Goal: Task Accomplishment & Management: Complete application form

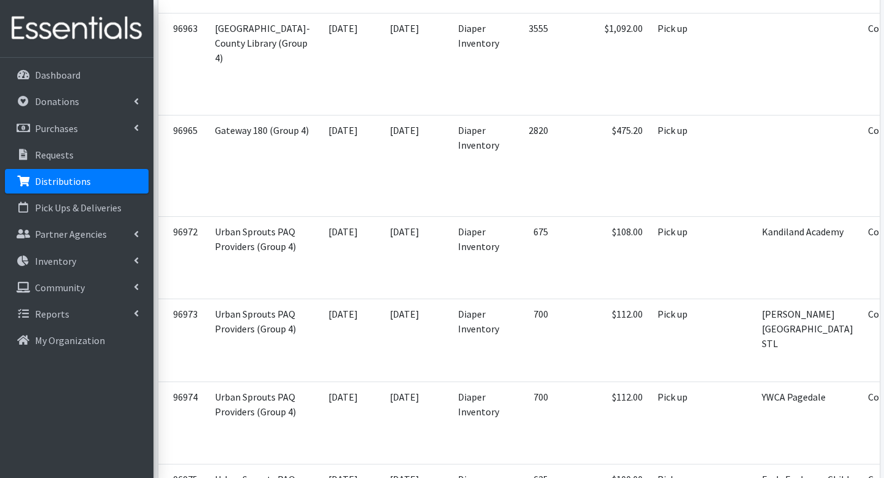
scroll to position [1449, 0]
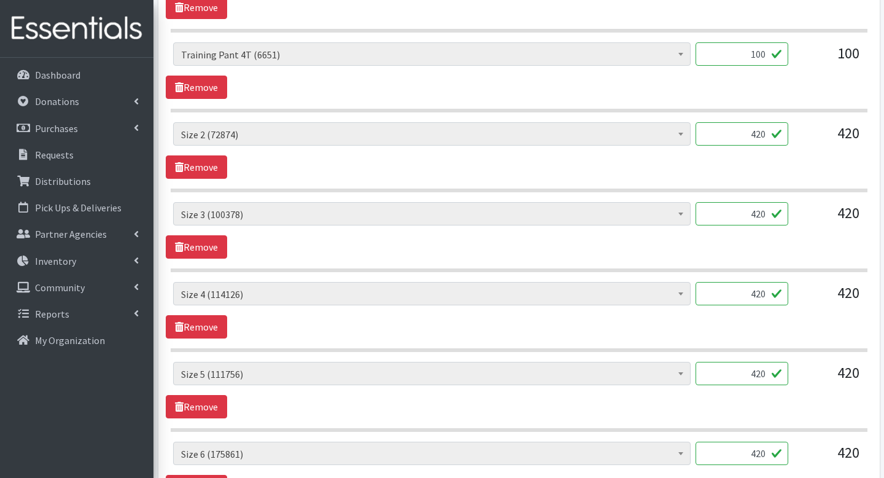
scroll to position [761, 0]
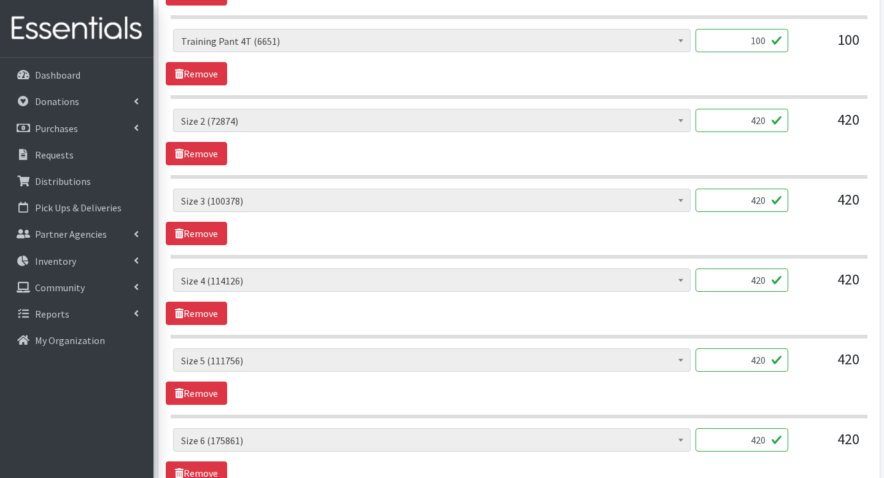
click at [766, 109] on input "420" at bounding box center [742, 120] width 93 height 23
type input "425"
click at [764, 188] on input "420" at bounding box center [742, 199] width 93 height 23
type input "425"
click at [766, 268] on input "420" at bounding box center [742, 279] width 93 height 23
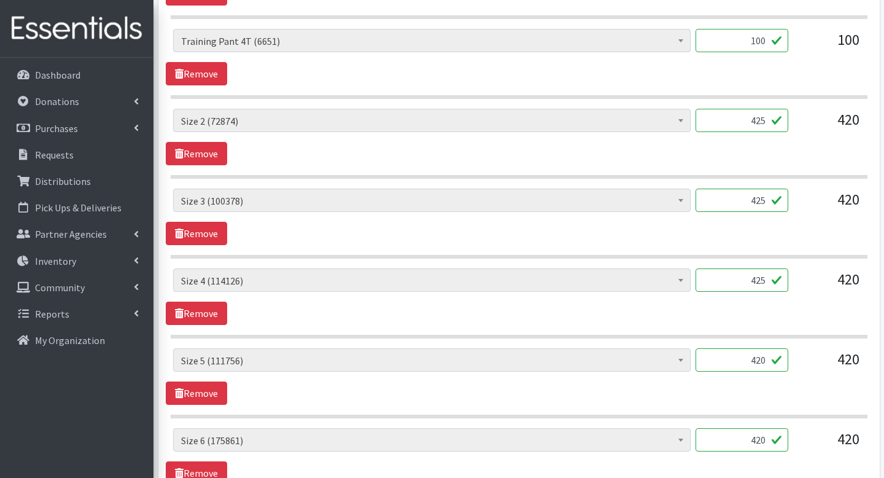
type input "425"
drag, startPoint x: 761, startPoint y: 339, endPoint x: 768, endPoint y: 342, distance: 7.4
click at [769, 348] on input "420" at bounding box center [742, 359] width 93 height 23
type input "425"
drag, startPoint x: 759, startPoint y: 421, endPoint x: 767, endPoint y: 422, distance: 7.5
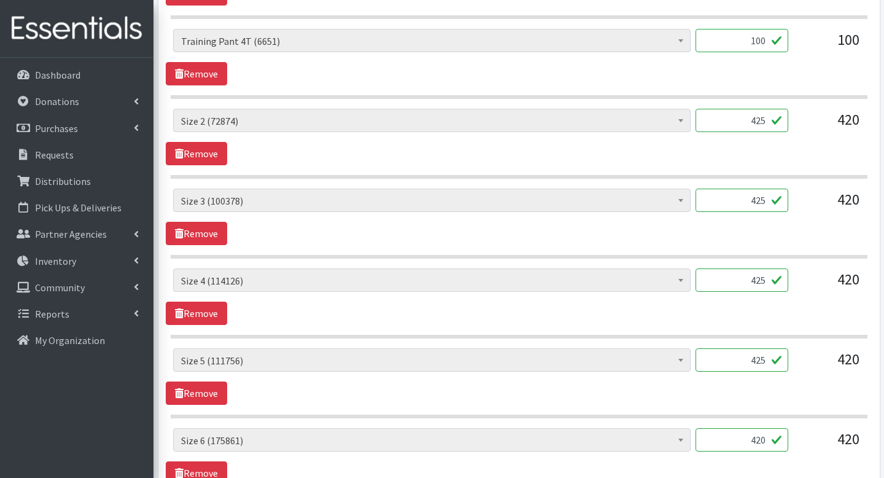
click at [767, 428] on input "420" at bounding box center [742, 439] width 93 height 23
type input "425"
click at [642, 386] on section "Period Supplies: Mixed Kits (order by bag) (331) Applicator-free tampon (8) BOR…" at bounding box center [519, 383] width 697 height 70
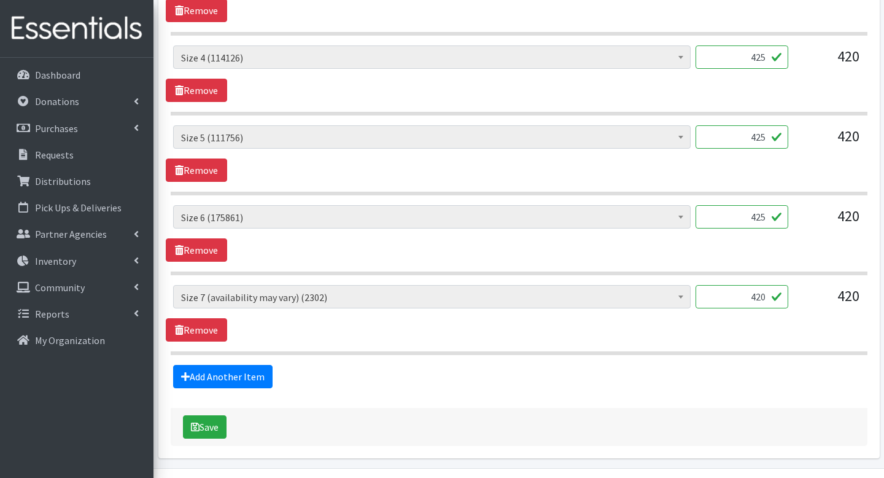
scroll to position [999, 0]
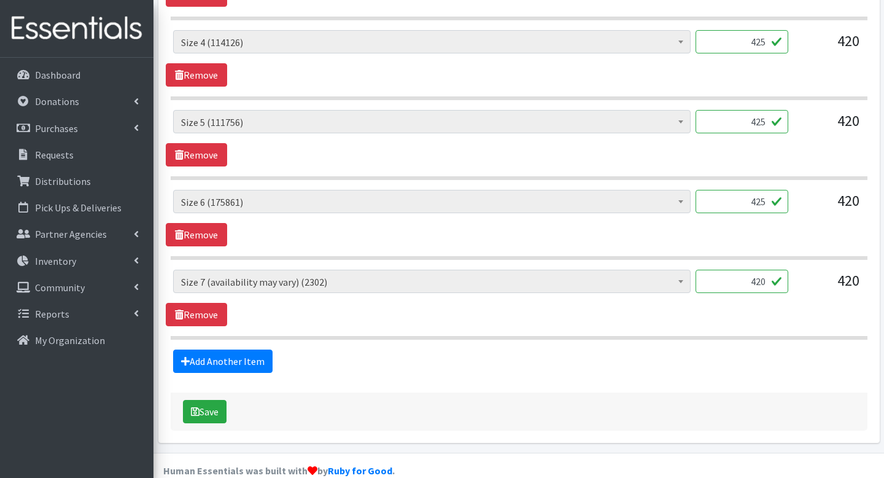
click at [764, 270] on input "420" at bounding box center [742, 281] width 93 height 23
type input "425"
click at [206, 400] on button "Save" at bounding box center [205, 411] width 44 height 23
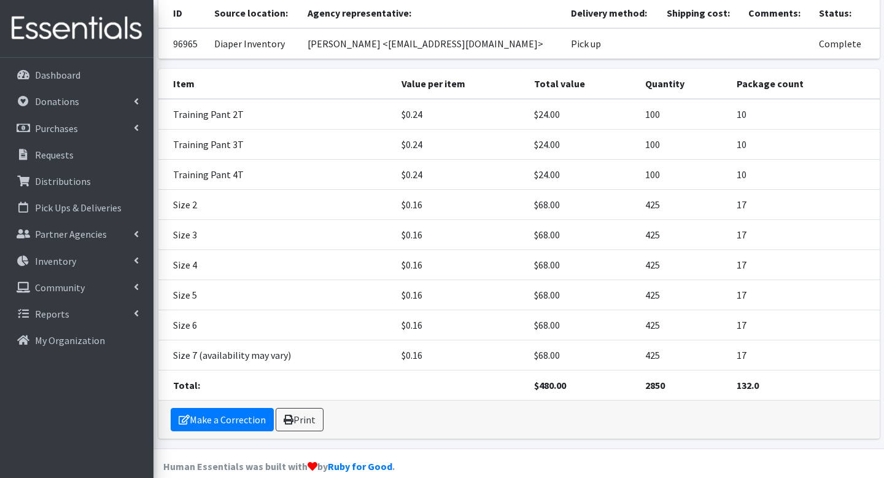
scroll to position [160, 0]
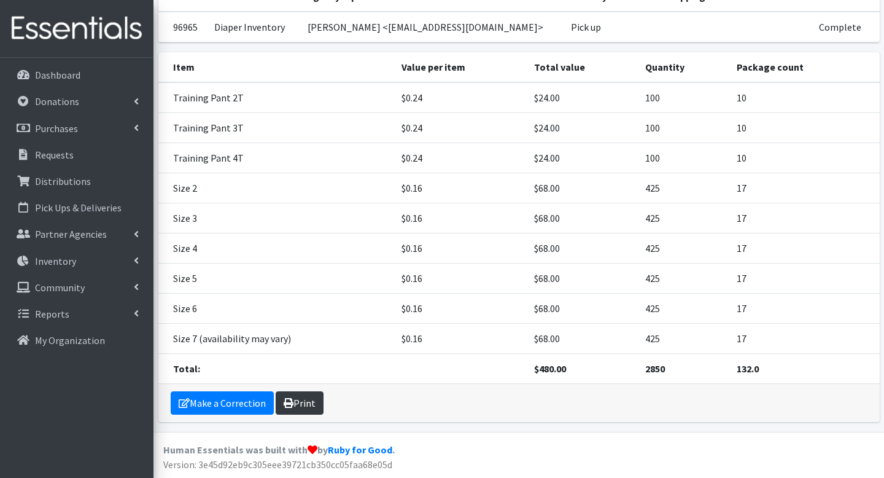
click at [311, 408] on link "Print" at bounding box center [300, 402] width 48 height 23
